Goal: Task Accomplishment & Management: Complete application form

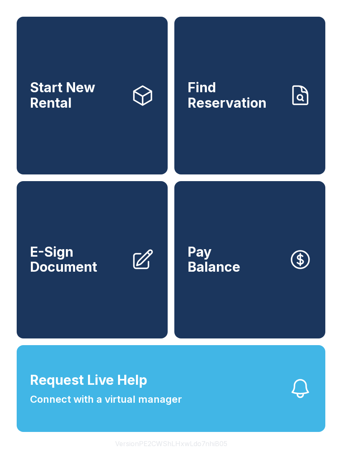
click at [216, 111] on span "Find Reservation" at bounding box center [235, 95] width 94 height 30
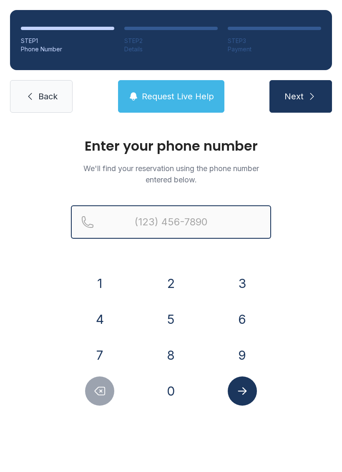
click at [158, 219] on input "Reservation phone number" at bounding box center [171, 221] width 200 height 33
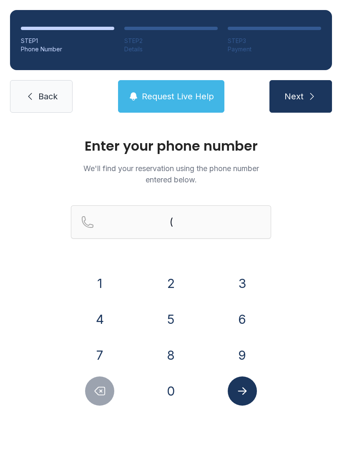
click at [243, 278] on button "3" at bounding box center [242, 283] width 29 height 29
click at [172, 322] on button "5" at bounding box center [170, 319] width 29 height 29
click at [169, 290] on button "2" at bounding box center [170, 283] width 29 height 29
click at [172, 359] on button "8" at bounding box center [170, 354] width 29 height 29
click at [172, 400] on button "0" at bounding box center [170, 390] width 29 height 29
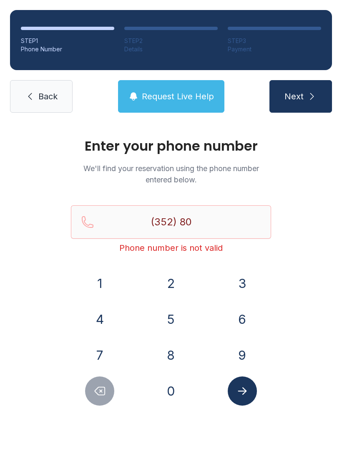
click at [90, 278] on button "1" at bounding box center [99, 283] width 29 height 29
click at [176, 394] on button "0" at bounding box center [170, 390] width 29 height 29
click at [175, 286] on button "2" at bounding box center [170, 283] width 29 height 29
click at [95, 331] on button "4" at bounding box center [99, 319] width 29 height 29
click at [164, 395] on button "0" at bounding box center [170, 390] width 29 height 29
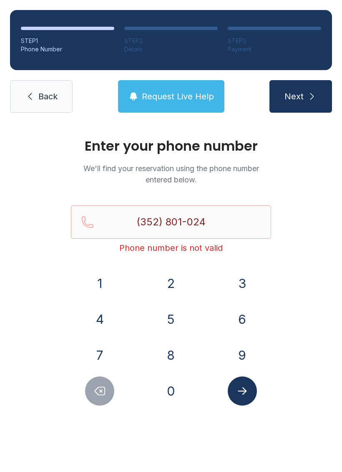
type input "[PHONE_NUMBER]"
click at [241, 389] on icon "Submit lookup form" at bounding box center [242, 391] width 13 height 13
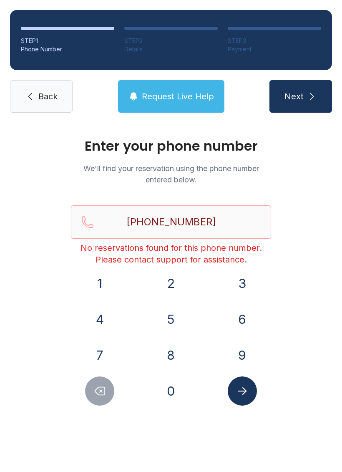
click at [45, 94] on span "Back" at bounding box center [47, 97] width 19 height 12
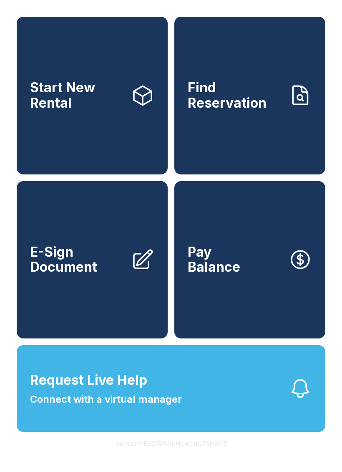
click at [56, 275] on span "E-Sign Document" at bounding box center [77, 259] width 94 height 30
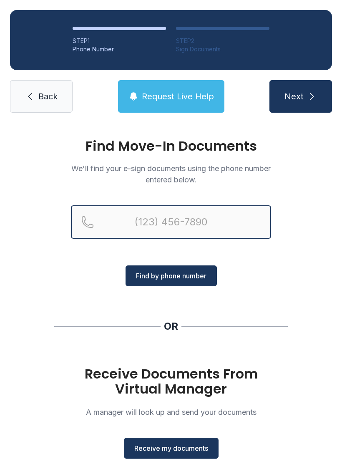
click at [149, 220] on input "Reservation phone number" at bounding box center [171, 221] width 200 height 33
type input "[PHONE_NUMBER]"
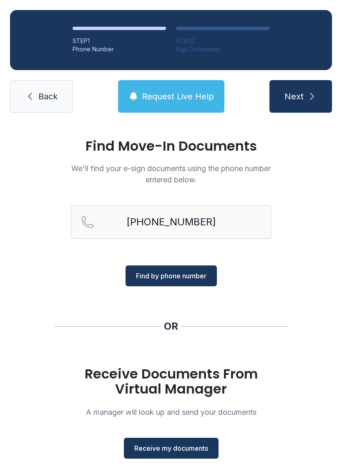
click at [149, 284] on button "Find by phone number" at bounding box center [171, 275] width 91 height 21
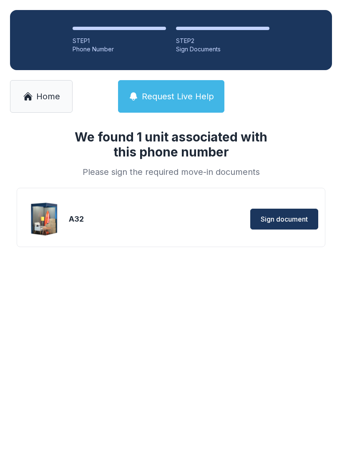
click at [143, 279] on div "We found 1 unit associated with this phone number Please sign the required move…" at bounding box center [171, 202] width 342 height 158
click at [277, 219] on span "Sign document" at bounding box center [284, 219] width 47 height 10
click at [45, 102] on link "Home" at bounding box center [41, 96] width 63 height 33
